Goal: Information Seeking & Learning: Learn about a topic

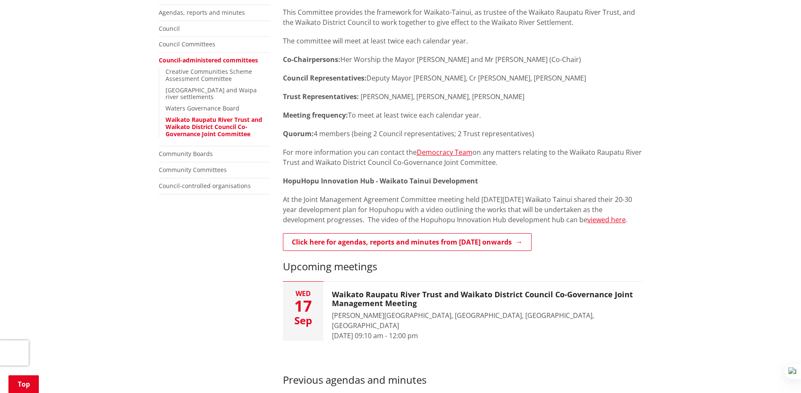
scroll to position [211, 0]
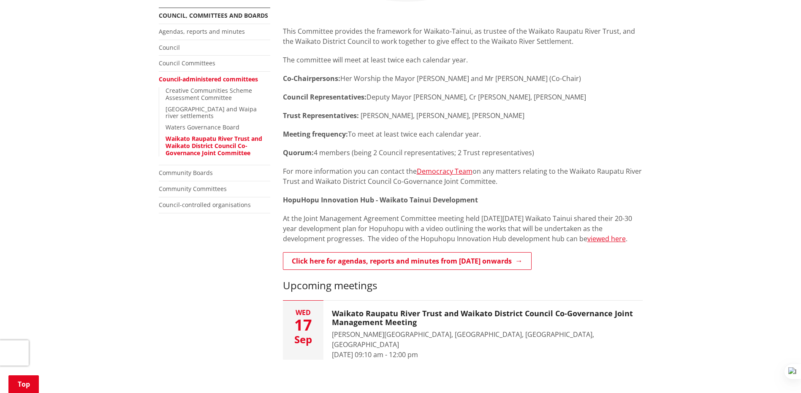
click at [677, 179] on div "Home Your Council Council, committees and boards Council-administered committee…" at bounding box center [400, 344] width 801 height 895
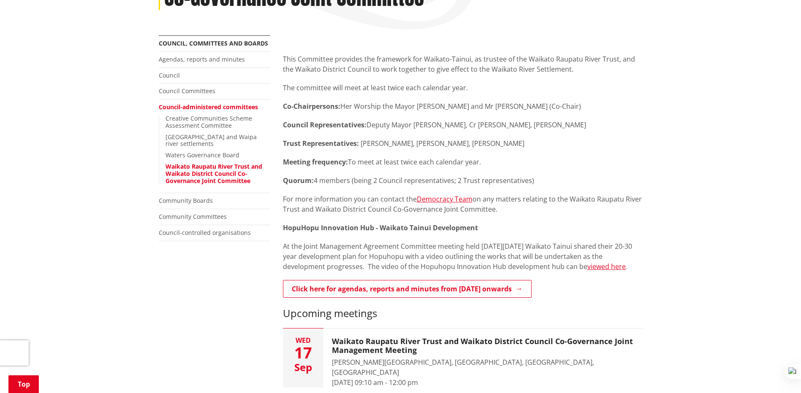
scroll to position [169, 0]
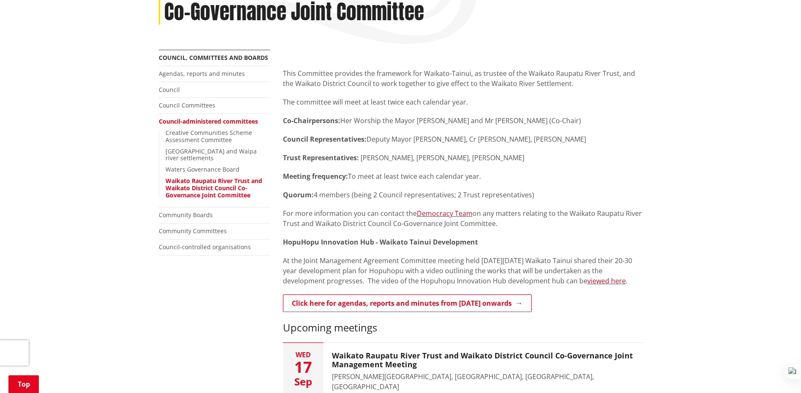
click at [452, 132] on div "This Committee provides the framework for Waikato-Tainui, as trustee of the Wai…" at bounding box center [463, 192] width 360 height 284
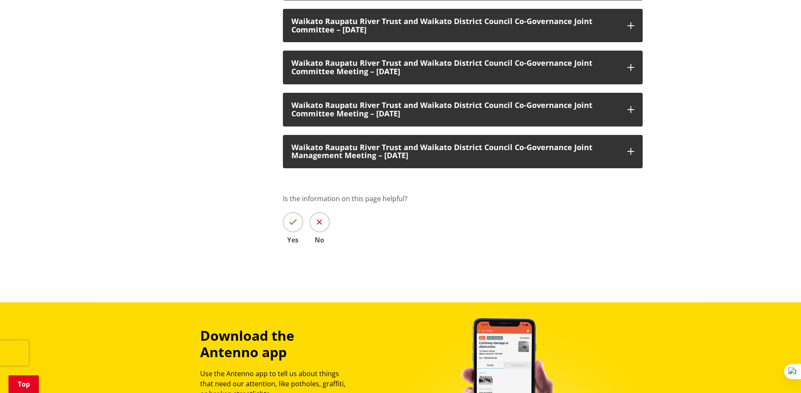
scroll to position [675, 0]
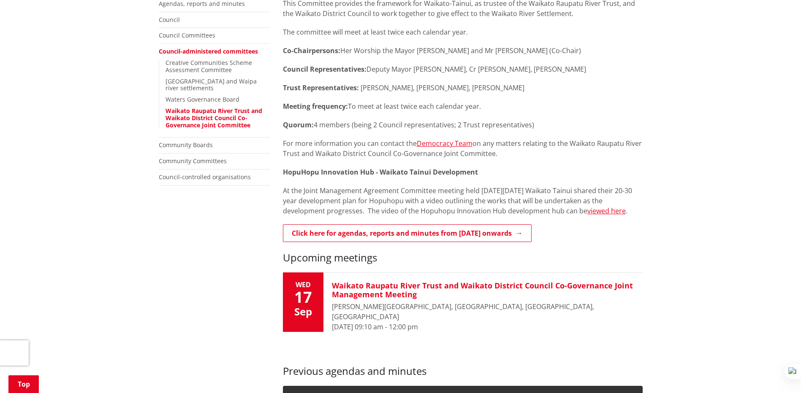
scroll to position [295, 0]
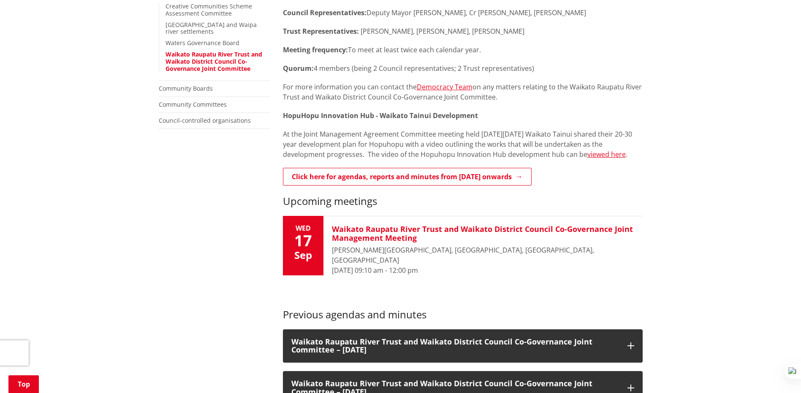
click at [305, 248] on div "17" at bounding box center [303, 240] width 41 height 15
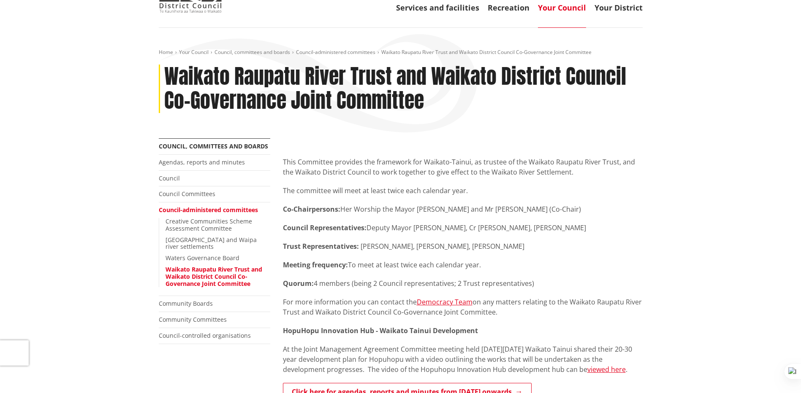
scroll to position [0, 0]
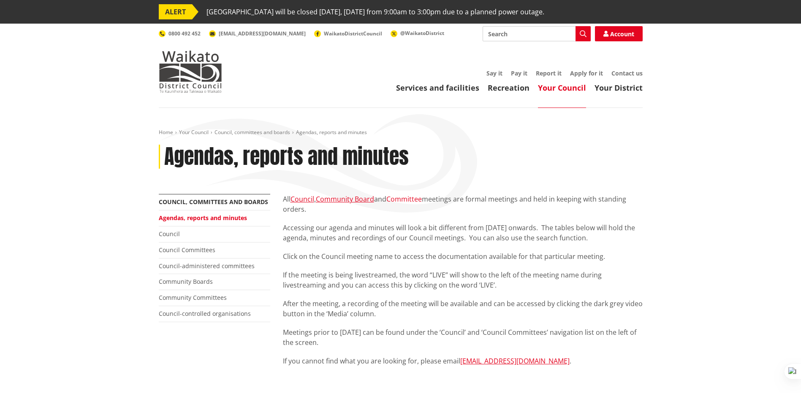
click at [412, 200] on link "Committee" at bounding box center [403, 199] width 35 height 9
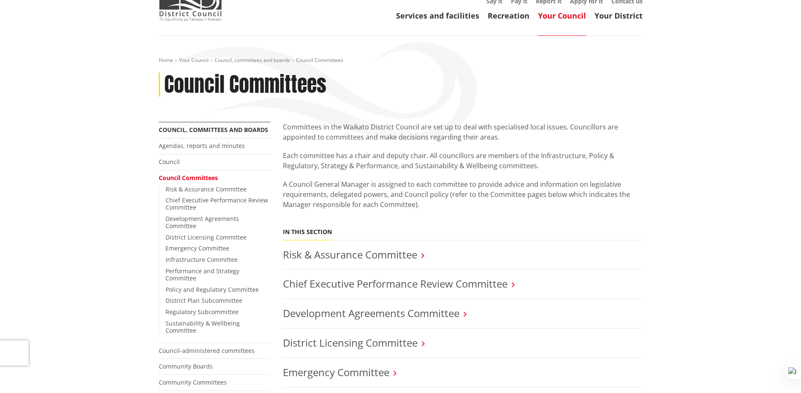
scroll to position [84, 0]
